Goal: Complete application form: Complete application form

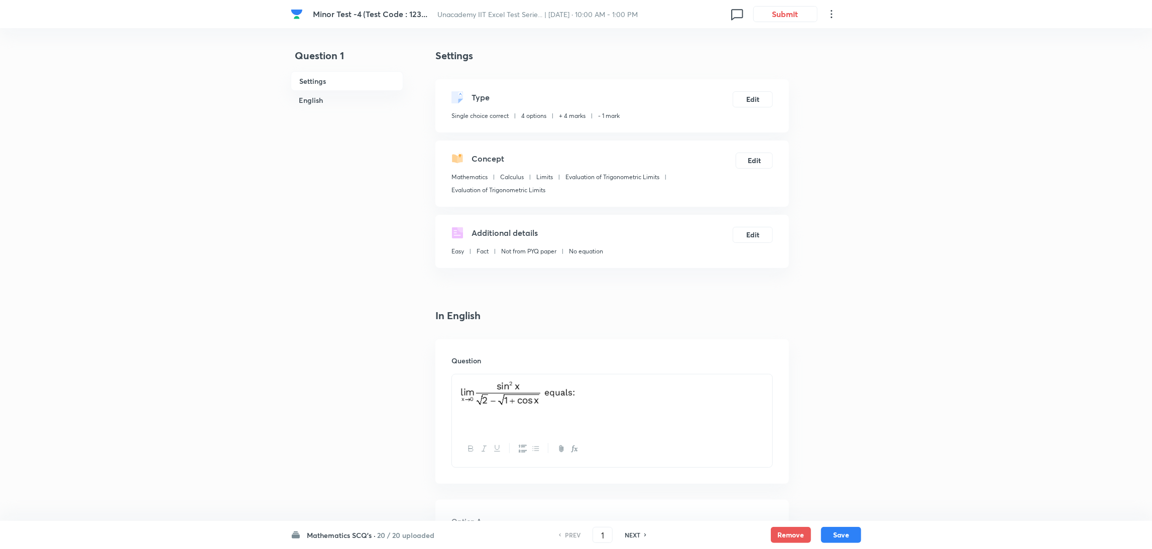
click at [629, 366] on h6 "NEXT" at bounding box center [633, 535] width 16 height 9
type input "2"
checkbox input "true"
click at [629, 366] on h6 "NEXT" at bounding box center [633, 535] width 16 height 9
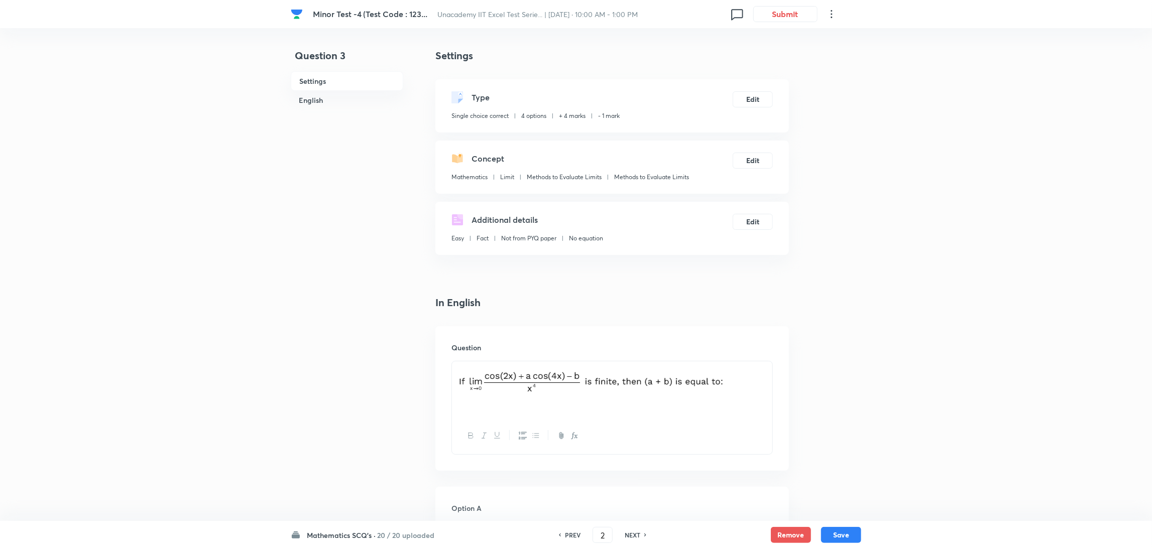
type input "3"
checkbox input "false"
checkbox input "true"
click at [629, 366] on h6 "NEXT" at bounding box center [633, 535] width 16 height 9
type input "4"
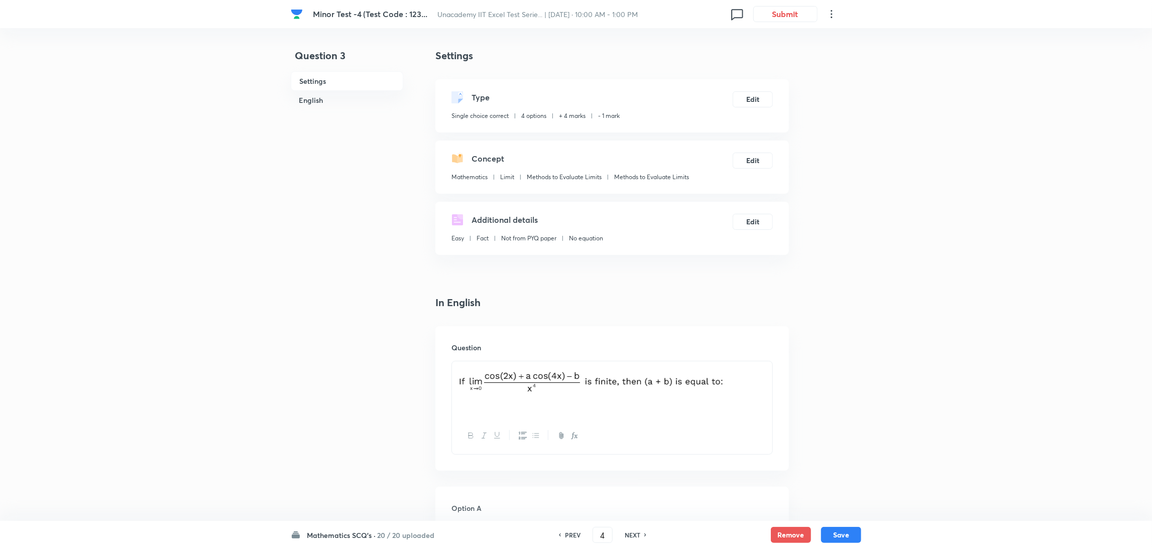
checkbox input "false"
checkbox input "true"
click at [629, 366] on h6 "NEXT" at bounding box center [633, 535] width 16 height 9
type input "5"
checkbox input "false"
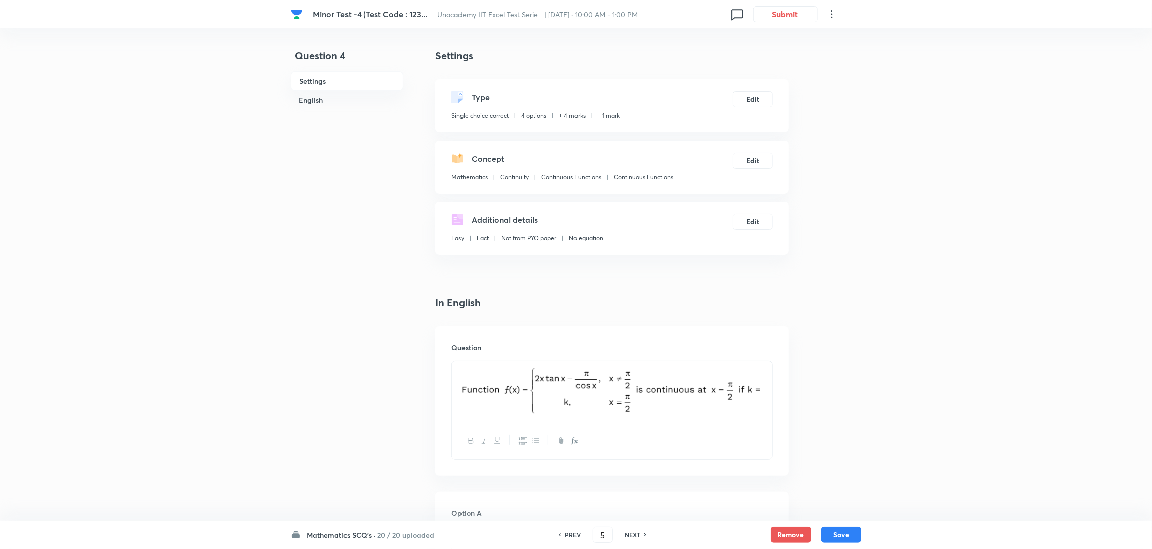
checkbox input "true"
click at [629, 366] on h6 "NEXT" at bounding box center [633, 535] width 16 height 9
type input "6"
checkbox input "true"
click at [629, 366] on h6 "NEXT" at bounding box center [633, 535] width 16 height 9
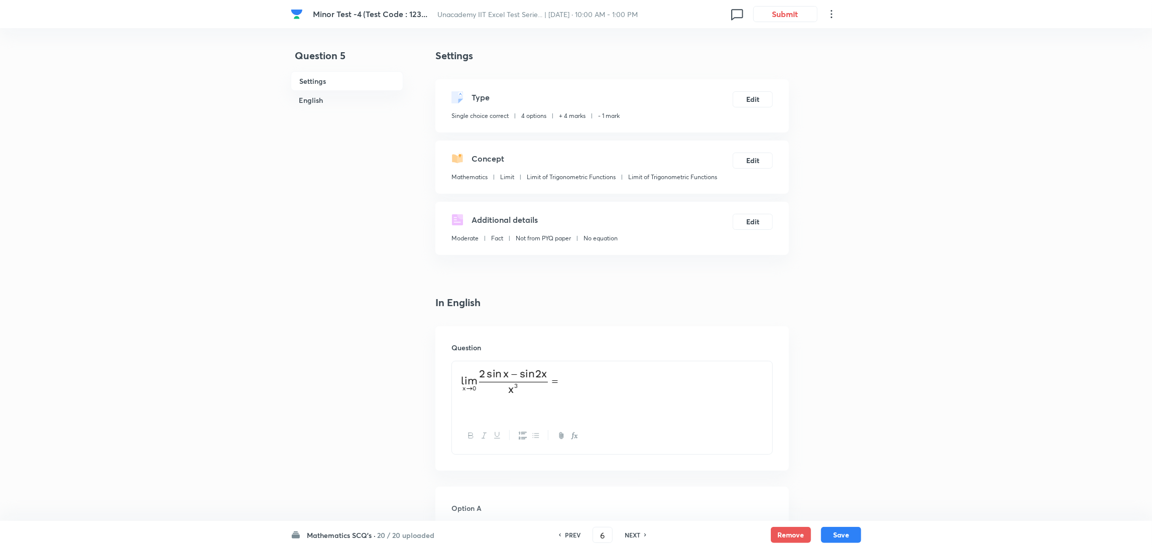
type input "7"
checkbox input "false"
checkbox input "true"
click at [629, 366] on h6 "NEXT" at bounding box center [633, 535] width 16 height 9
type input "8"
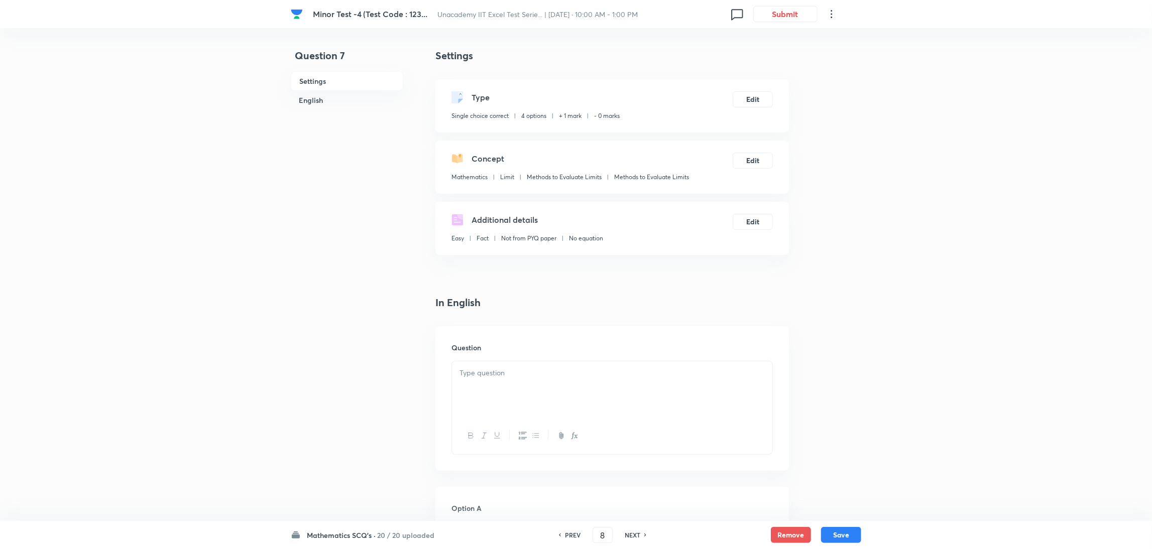
checkbox input "false"
checkbox input "true"
click at [629, 366] on h6 "NEXT" at bounding box center [633, 535] width 16 height 9
type input "9"
checkbox input "false"
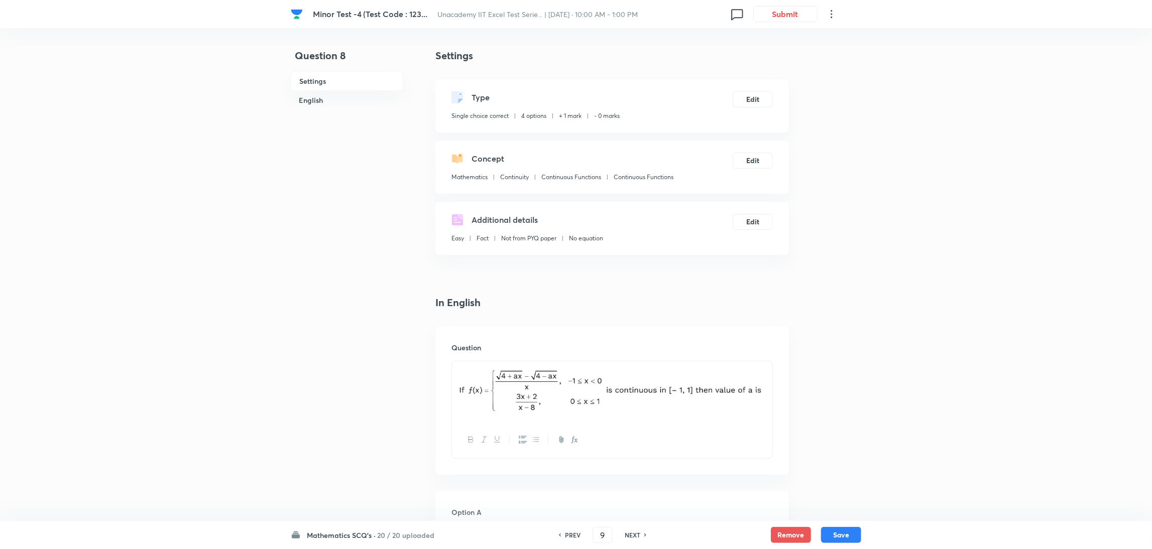
checkbox input "true"
click at [629, 366] on h6 "NEXT" at bounding box center [633, 535] width 16 height 9
type input "10"
checkbox input "false"
checkbox input "true"
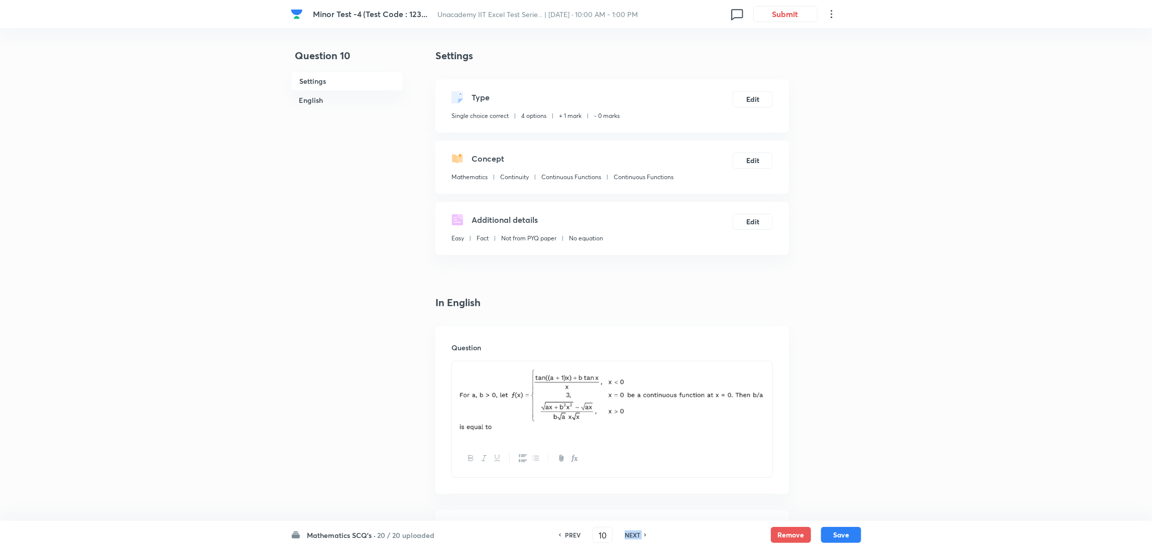
click at [629, 366] on h6 "NEXT" at bounding box center [633, 535] width 16 height 9
type input "11"
checkbox input "true"
checkbox input "false"
click at [629, 366] on h6 "NEXT" at bounding box center [633, 535] width 16 height 9
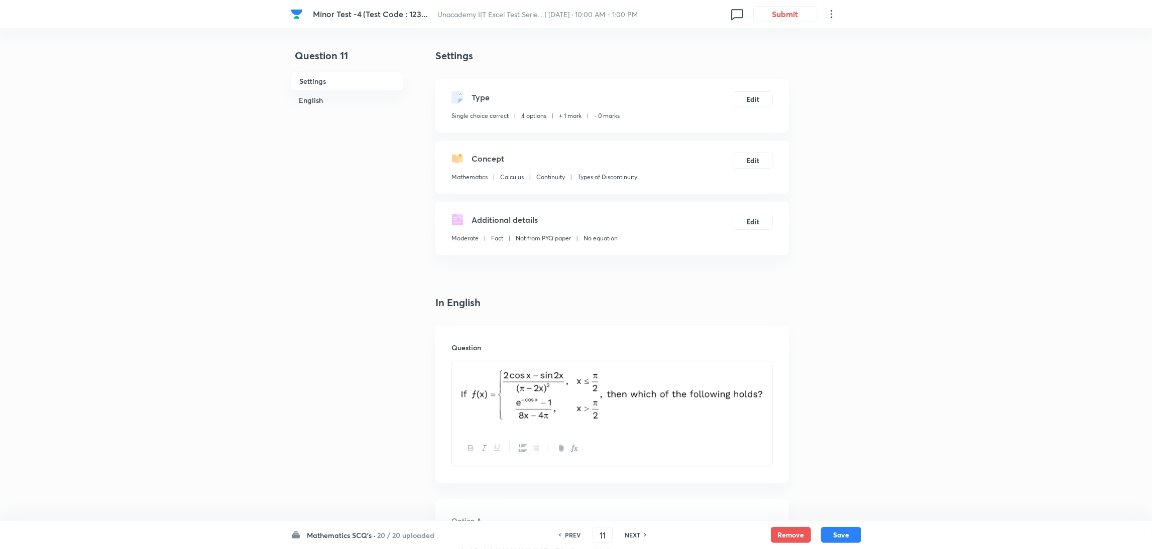
type input "12"
checkbox input "false"
checkbox input "true"
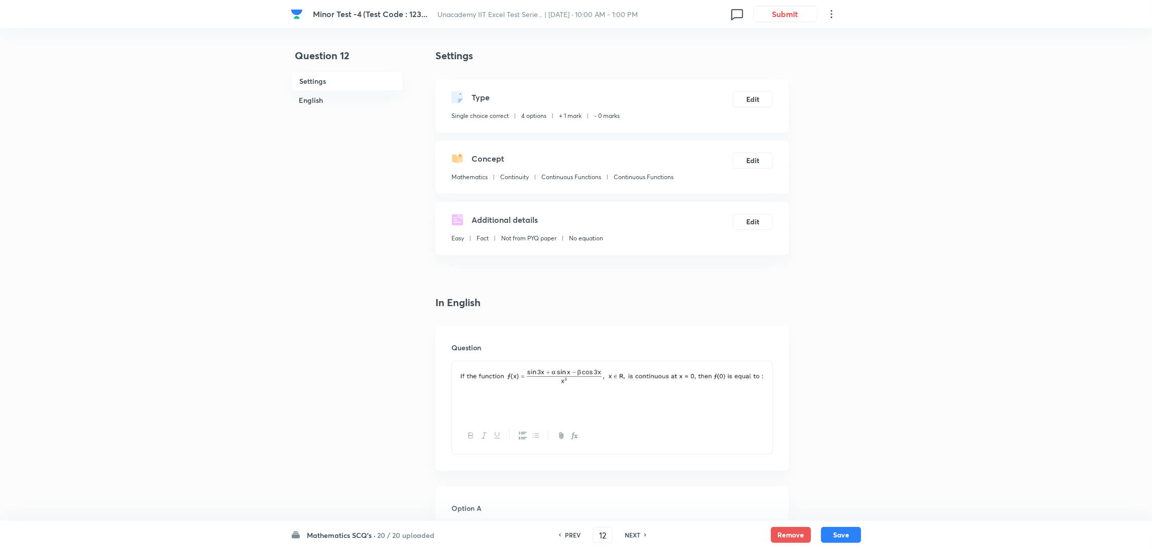
click at [629, 366] on h6 "NEXT" at bounding box center [633, 535] width 16 height 9
type input "13"
checkbox input "false"
checkbox input "true"
click at [629, 366] on h6 "NEXT" at bounding box center [633, 535] width 16 height 9
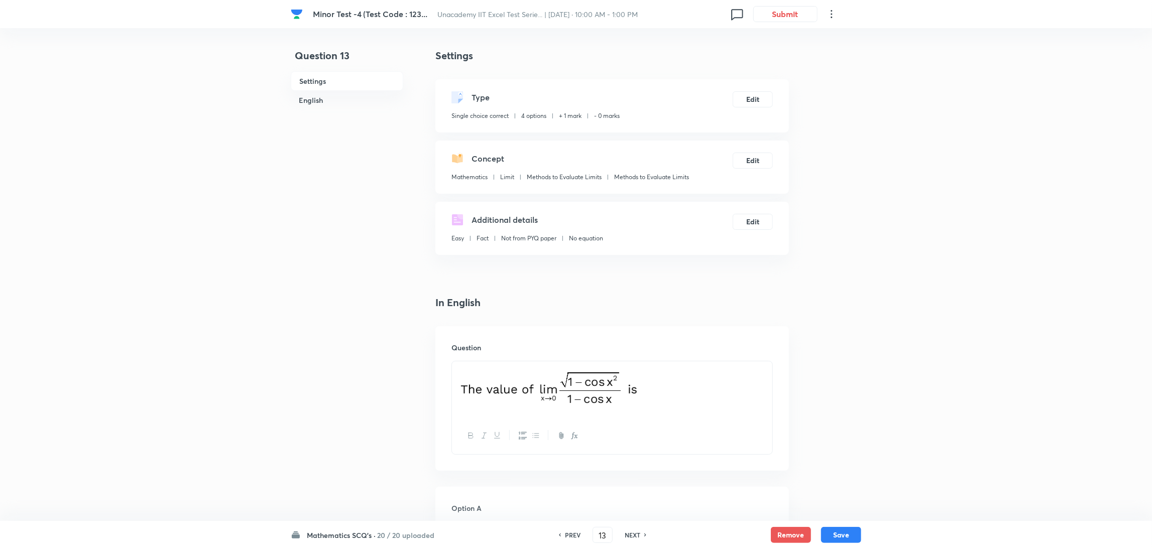
type input "14"
checkbox input "false"
checkbox input "true"
click at [629, 366] on h6 "NEXT" at bounding box center [633, 535] width 16 height 9
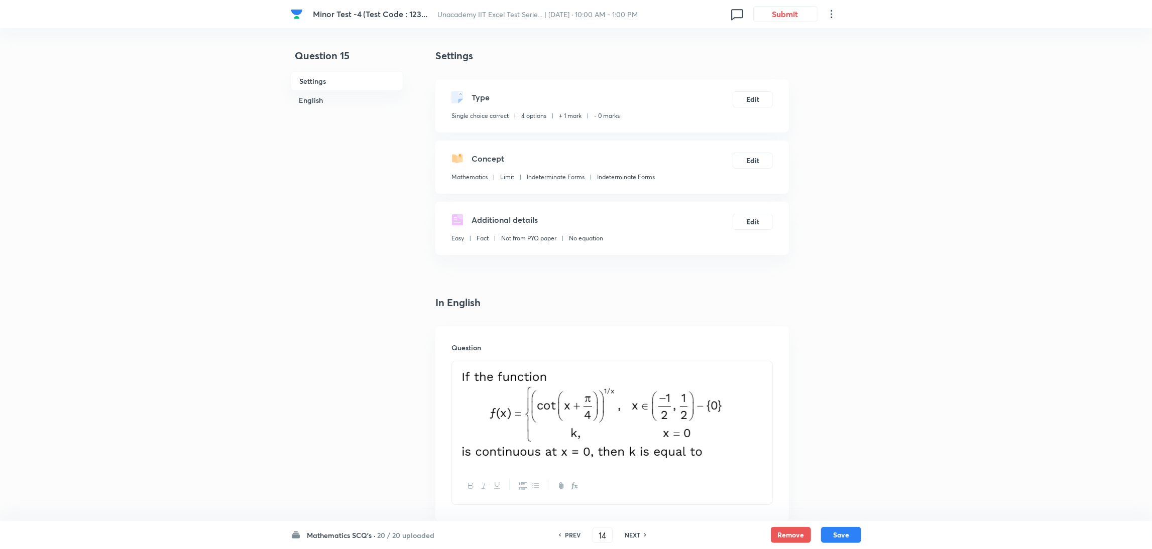
type input "15"
checkbox input "false"
checkbox input "true"
